Goal: Navigation & Orientation: Find specific page/section

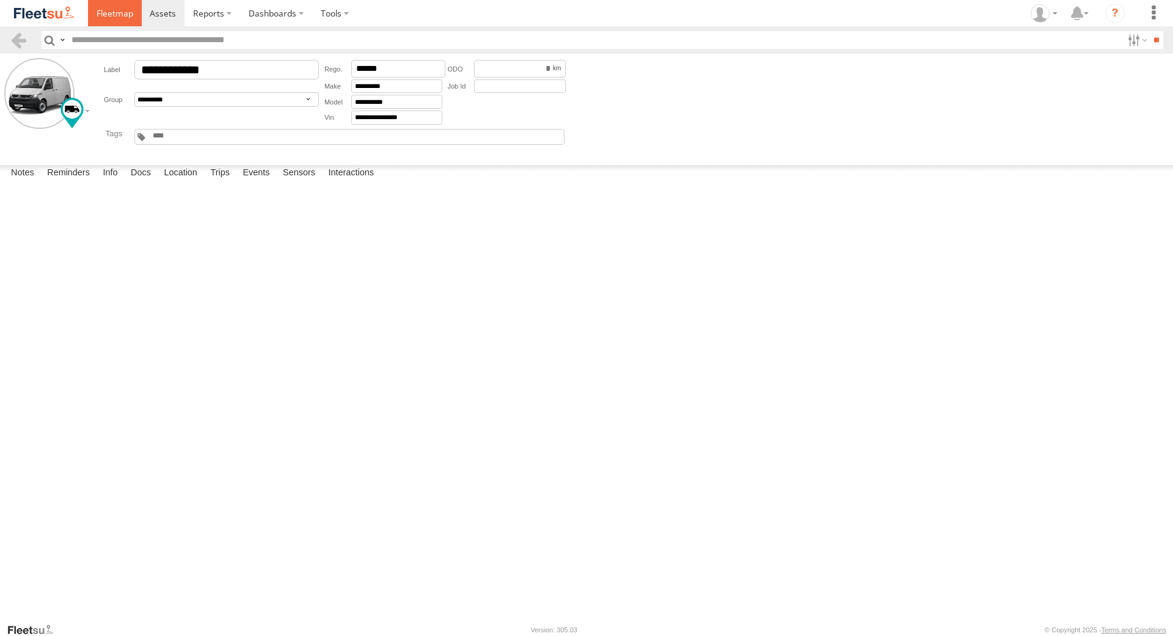
click at [94, 13] on link at bounding box center [115, 13] width 54 height 26
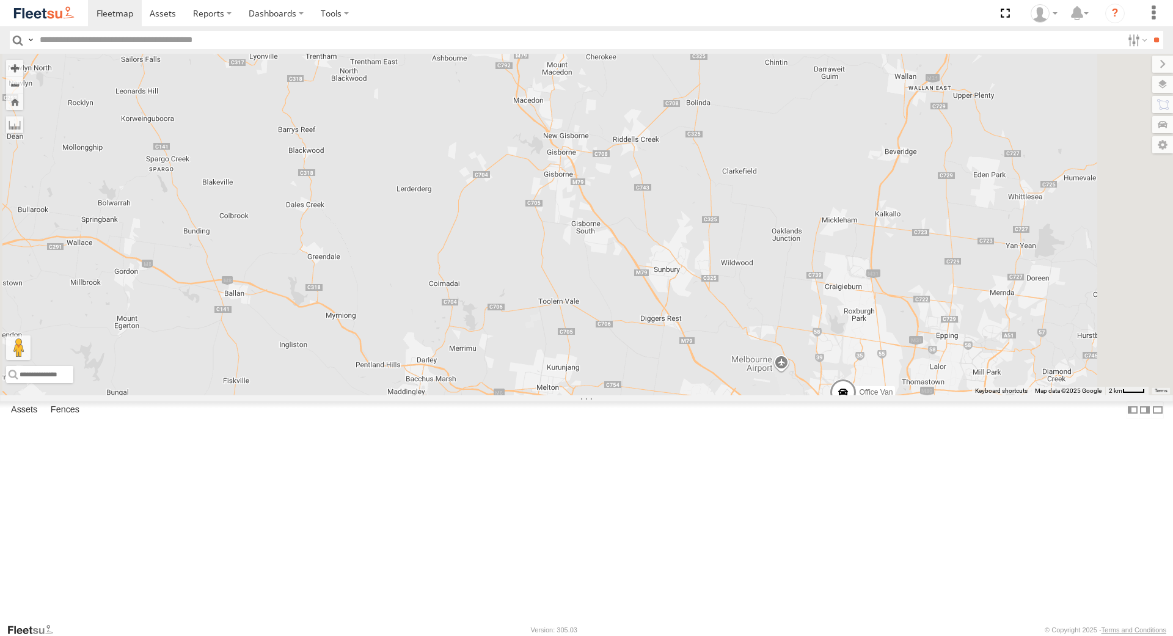
drag, startPoint x: 703, startPoint y: 340, endPoint x: 596, endPoint y: 208, distance: 169.4
click at [596, 208] on div "David Bonaddio William Joyce Rob Serpell Office Van" at bounding box center [586, 224] width 1173 height 341
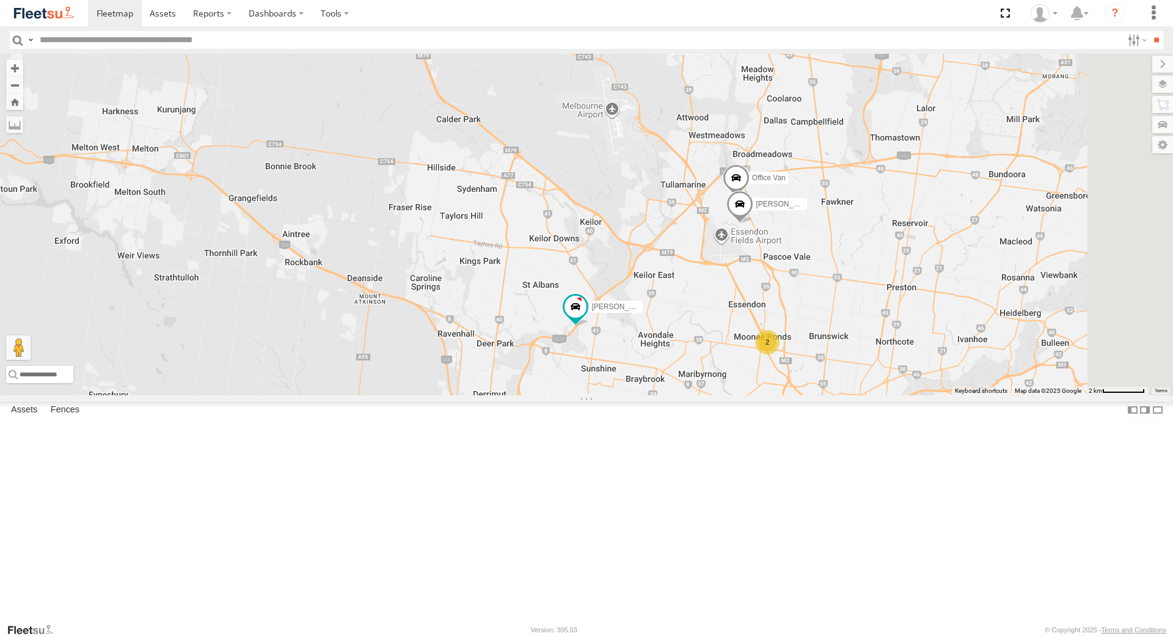
drag, startPoint x: 753, startPoint y: 426, endPoint x: 588, endPoint y: 280, distance: 220.3
click at [584, 272] on div "David Bonaddio William Joyce Rob Serpell Office Van 2 Peter Edwardes" at bounding box center [586, 224] width 1173 height 341
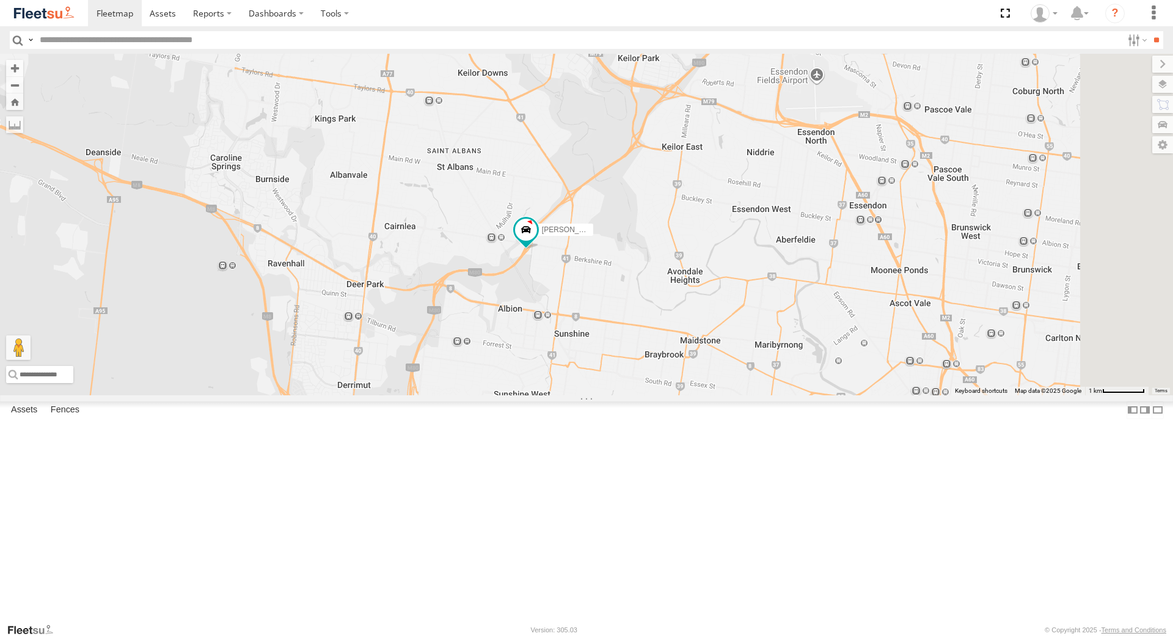
drag, startPoint x: 728, startPoint y: 472, endPoint x: 445, endPoint y: 281, distance: 341.5
click at [428, 284] on div "David Bonaddio William Joyce Rob Serpell Office Van Peter Edwardes" at bounding box center [586, 224] width 1173 height 341
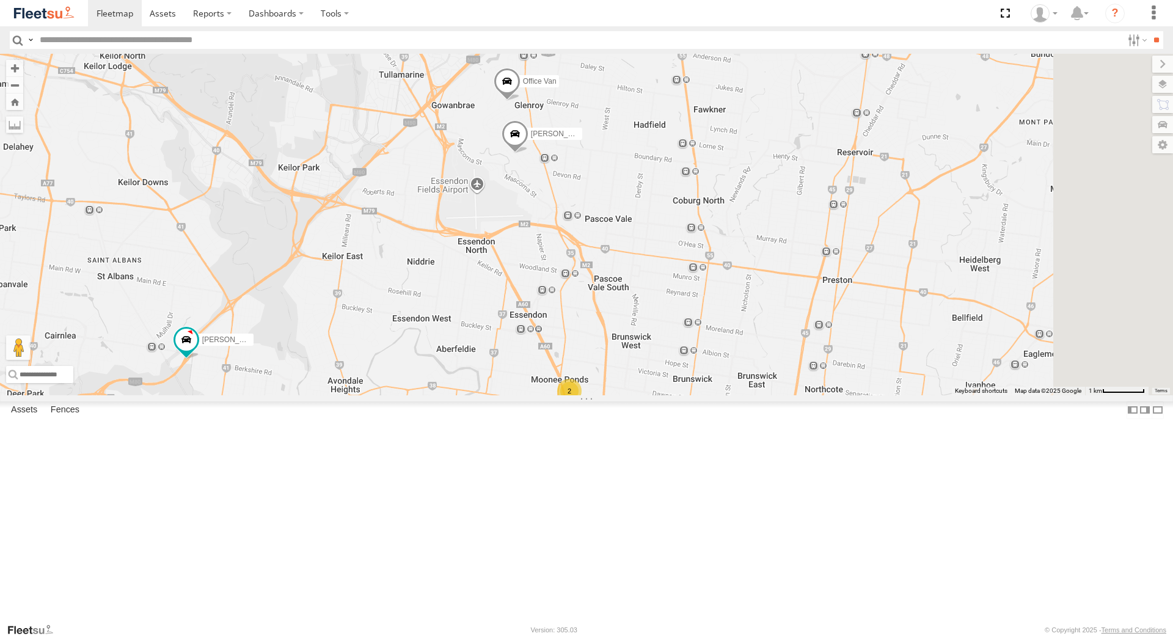
drag, startPoint x: 711, startPoint y: 258, endPoint x: 572, endPoint y: 469, distance: 252.8
click at [572, 395] on div "David Bonaddio William Joyce Rob Serpell Office Van Peter Edwardes 2" at bounding box center [586, 224] width 1173 height 341
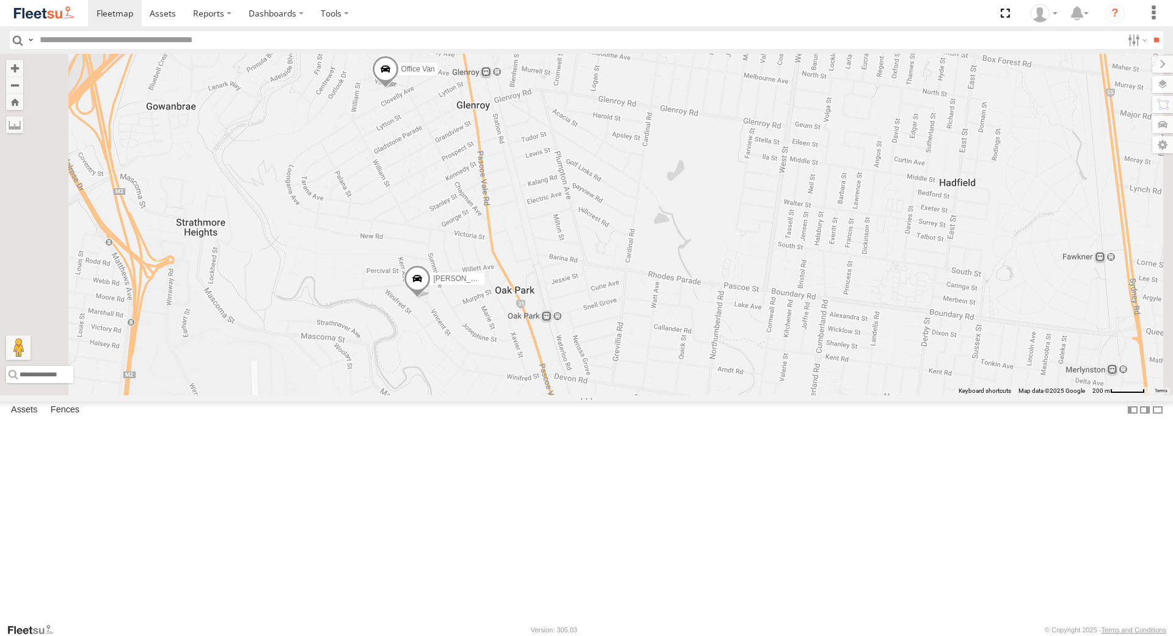
drag, startPoint x: 579, startPoint y: 227, endPoint x: 707, endPoint y: 320, distance: 158.9
click at [707, 320] on div "David Bonaddio William Joyce Rob Serpell Office Van Peter Edwardes" at bounding box center [586, 224] width 1173 height 341
